Goal: Task Accomplishment & Management: Use online tool/utility

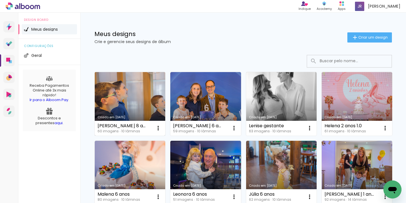
click at [133, 100] on link "Criado em [DATE]" at bounding box center [130, 104] width 71 height 64
